Goal: Task Accomplishment & Management: Use online tool/utility

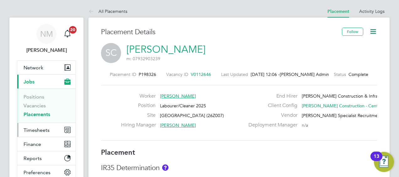
click at [39, 129] on span "Timesheets" at bounding box center [37, 130] width 26 height 6
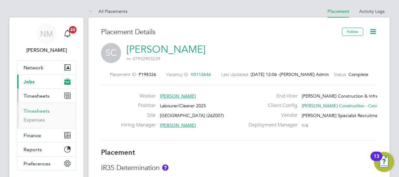
click at [38, 113] on link "Timesheets" at bounding box center [37, 111] width 26 height 6
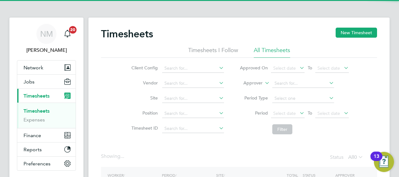
click at [258, 80] on li "Approver" at bounding box center [294, 83] width 125 height 15
click at [255, 85] on label "Approver" at bounding box center [249, 83] width 28 height 6
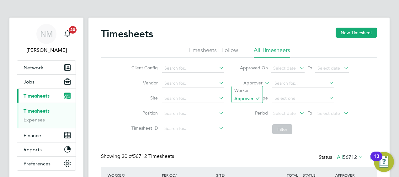
click at [252, 84] on label "Approver" at bounding box center [249, 83] width 28 height 6
click at [250, 89] on li "Worker" at bounding box center [247, 90] width 31 height 8
click at [285, 77] on li "Worker" at bounding box center [294, 83] width 125 height 15
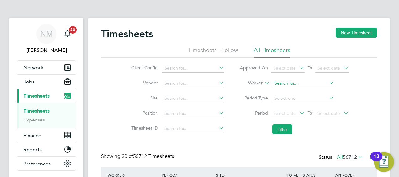
click at [285, 80] on input at bounding box center [304, 83] width 62 height 9
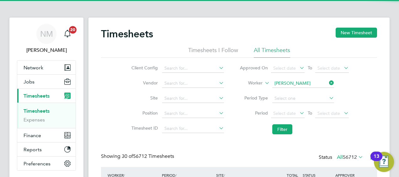
click at [312, 90] on b "Llo" at bounding box center [315, 91] width 6 height 5
type input "[PERSON_NAME]"
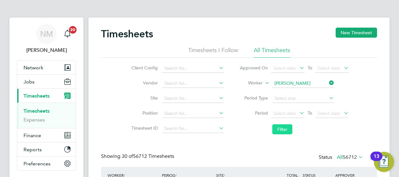
click at [279, 129] on button "Filter" at bounding box center [283, 129] width 20 height 10
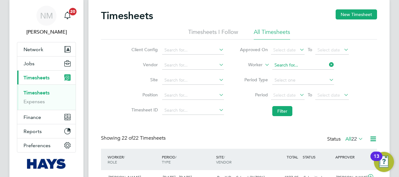
click at [327, 67] on input at bounding box center [304, 65] width 62 height 9
type input "i"
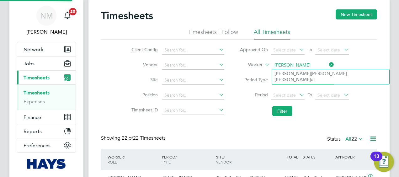
click at [305, 77] on b "[PERSON_NAME]" at bounding box center [293, 79] width 36 height 5
type input "[PERSON_NAME]"
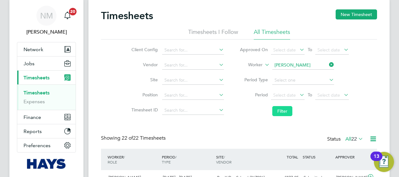
click at [283, 113] on button "Filter" at bounding box center [283, 111] width 20 height 10
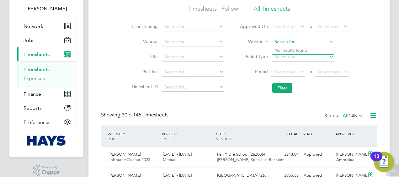
click at [326, 41] on input at bounding box center [304, 42] width 62 height 9
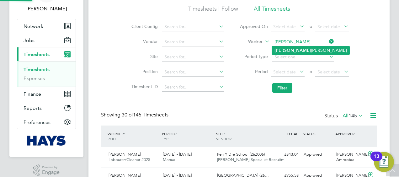
click at [309, 50] on li "[PERSON_NAME]" at bounding box center [311, 50] width 78 height 8
type input "[PERSON_NAME]"
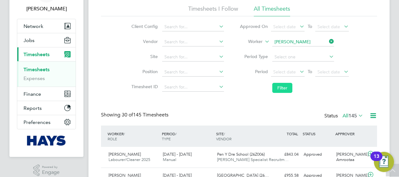
click at [274, 90] on button "Filter" at bounding box center [283, 88] width 20 height 10
